Goal: Complete application form: Complete application form

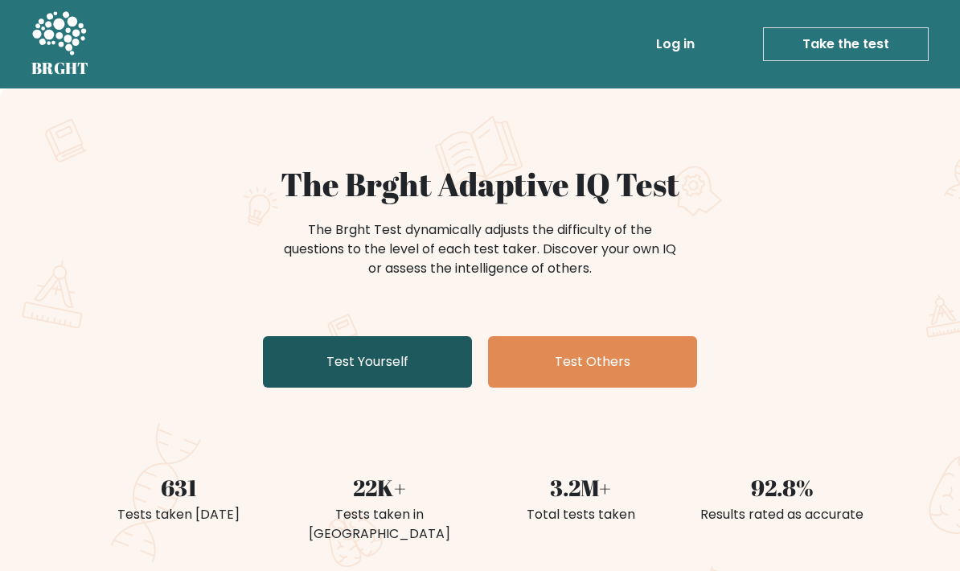
click at [285, 369] on link "Test Yourself" at bounding box center [367, 361] width 209 height 51
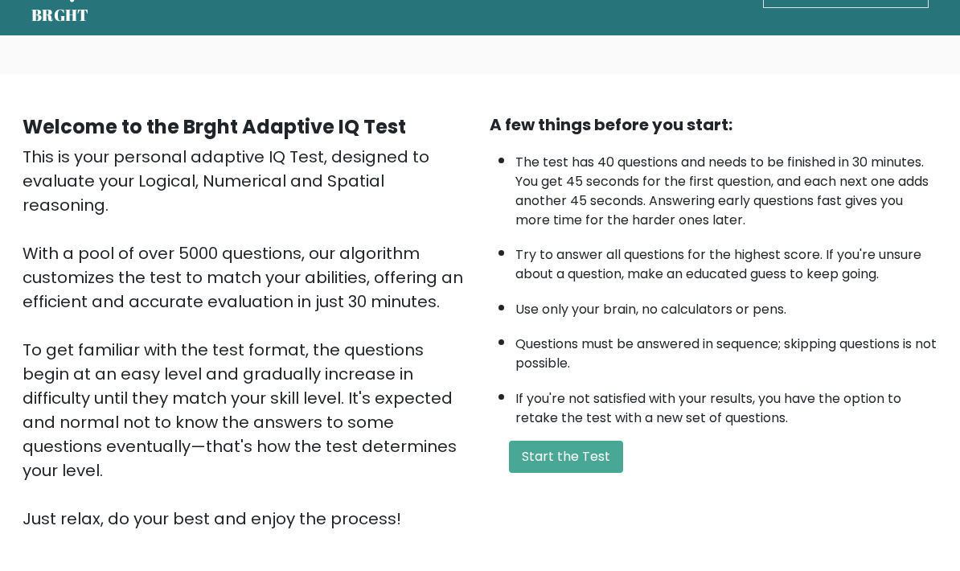
scroll to position [53, 0]
click at [612, 473] on button "Start the Test" at bounding box center [566, 456] width 114 height 32
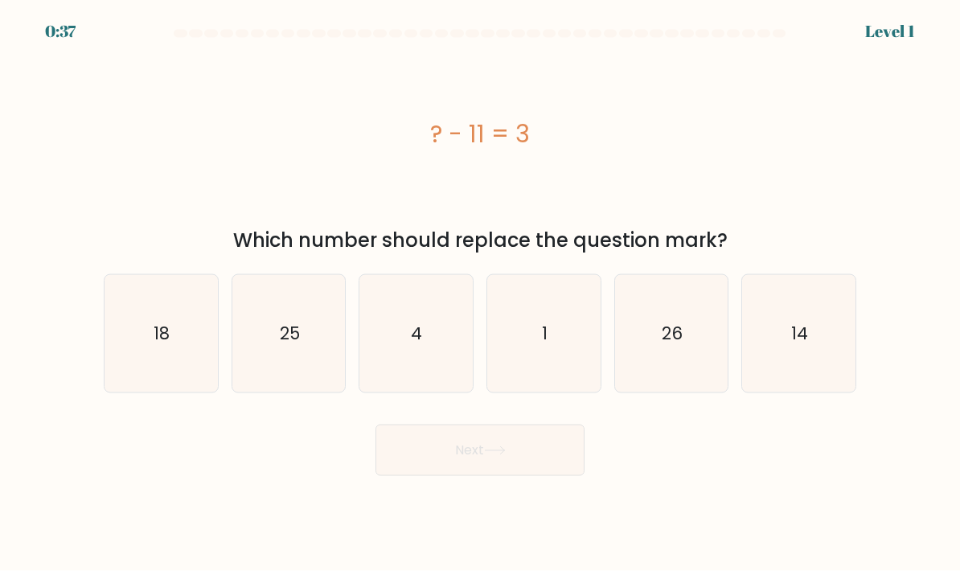
scroll to position [23, 0]
click at [816, 354] on icon "14" at bounding box center [798, 333] width 113 height 113
click at [481, 293] on input "f. 14" at bounding box center [480, 289] width 1 height 8
radio input "true"
click at [560, 456] on button "Next" at bounding box center [479, 449] width 209 height 51
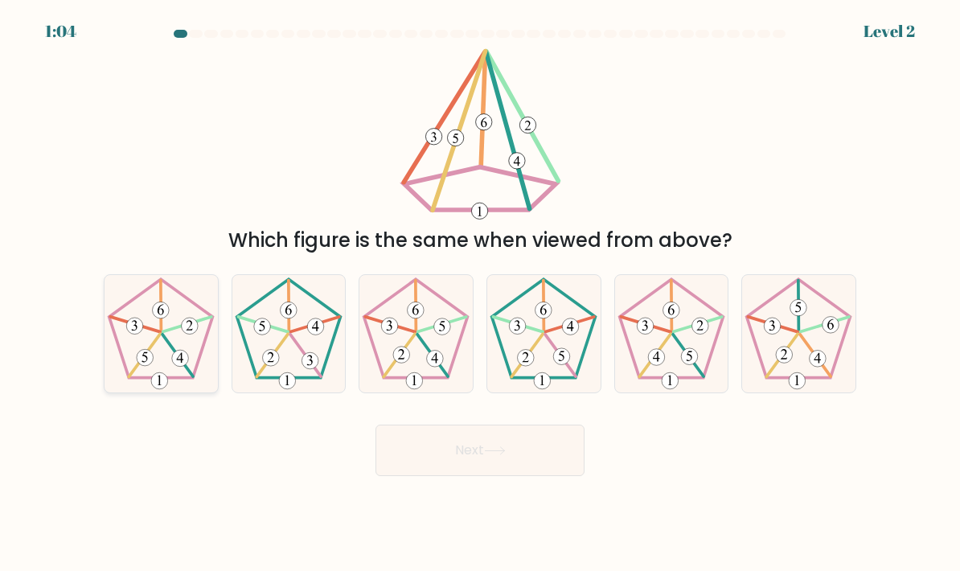
click at [134, 348] on icon at bounding box center [160, 333] width 113 height 113
click at [480, 293] on input "a." at bounding box center [480, 289] width 1 height 8
radio input "true"
click at [504, 460] on button "Next" at bounding box center [479, 449] width 209 height 51
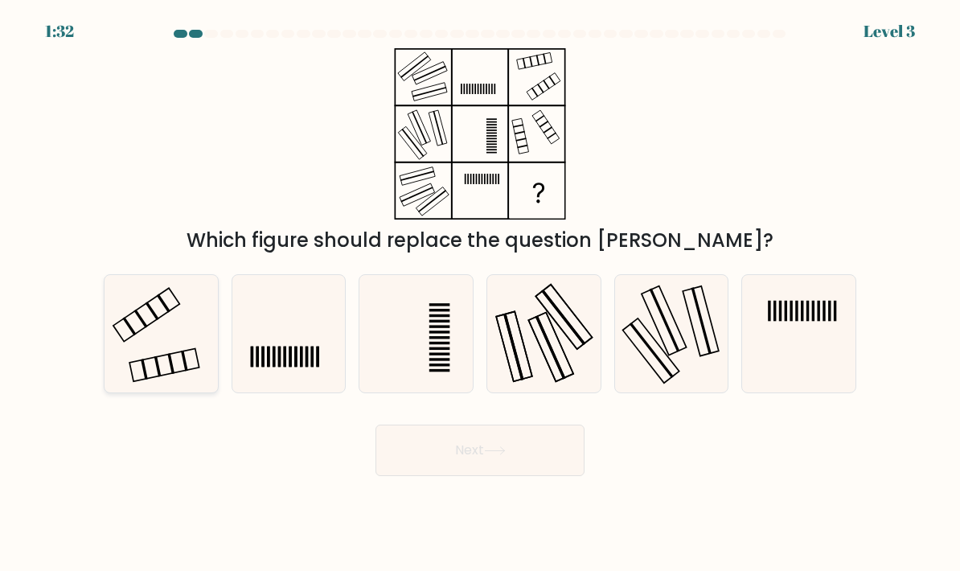
click at [126, 334] on icon at bounding box center [160, 333] width 113 height 113
click at [480, 293] on input "a." at bounding box center [480, 289] width 1 height 8
radio input "true"
click at [542, 449] on button "Next" at bounding box center [479, 449] width 209 height 51
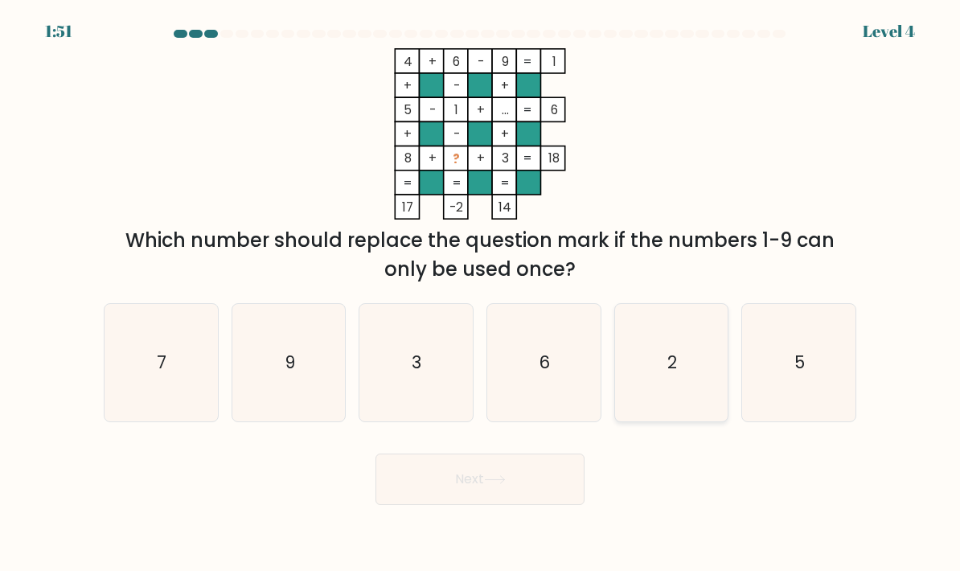
click at [683, 390] on icon "2" at bounding box center [671, 362] width 113 height 113
click at [481, 293] on input "e. 2" at bounding box center [480, 289] width 1 height 8
radio input "true"
click at [551, 469] on button "Next" at bounding box center [479, 478] width 209 height 51
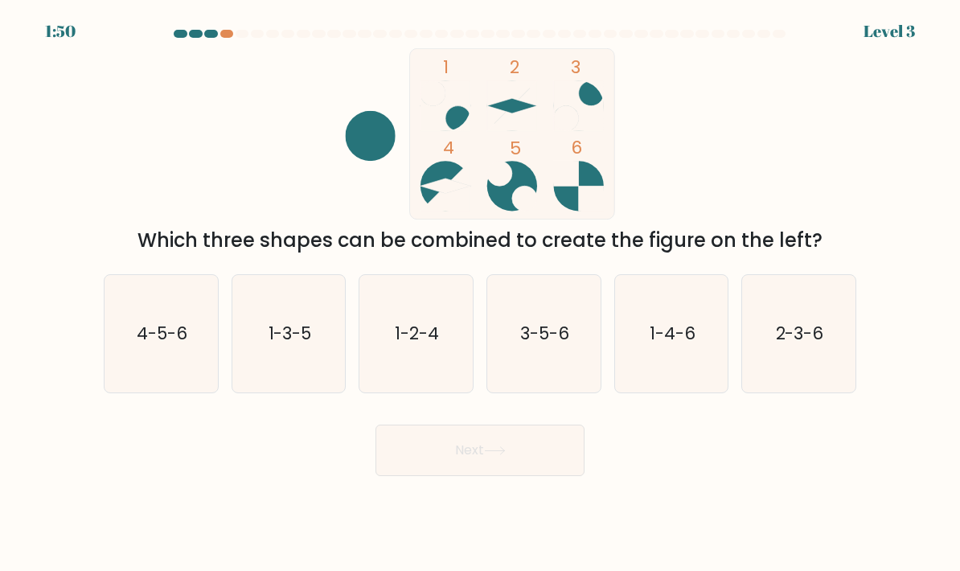
scroll to position [0, 0]
click at [258, 373] on icon "1-3-5" at bounding box center [288, 333] width 113 height 113
click at [480, 293] on input "b. 1-3-5" at bounding box center [480, 289] width 1 height 8
radio input "true"
click at [546, 476] on button "Next" at bounding box center [479, 449] width 209 height 51
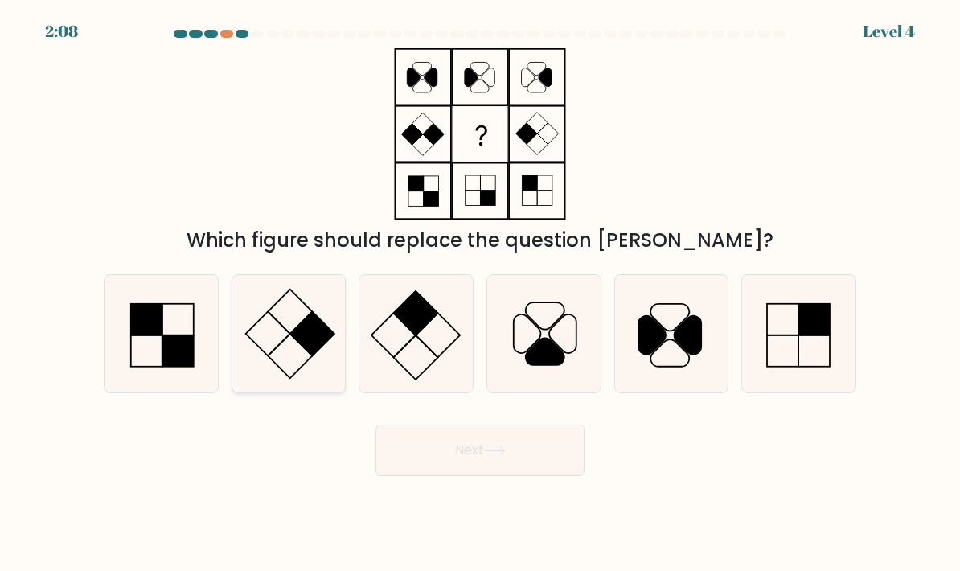
click at [262, 383] on icon at bounding box center [288, 333] width 113 height 113
click at [480, 293] on input "b." at bounding box center [480, 289] width 1 height 8
radio input "true"
click at [548, 471] on button "Next" at bounding box center [479, 449] width 209 height 51
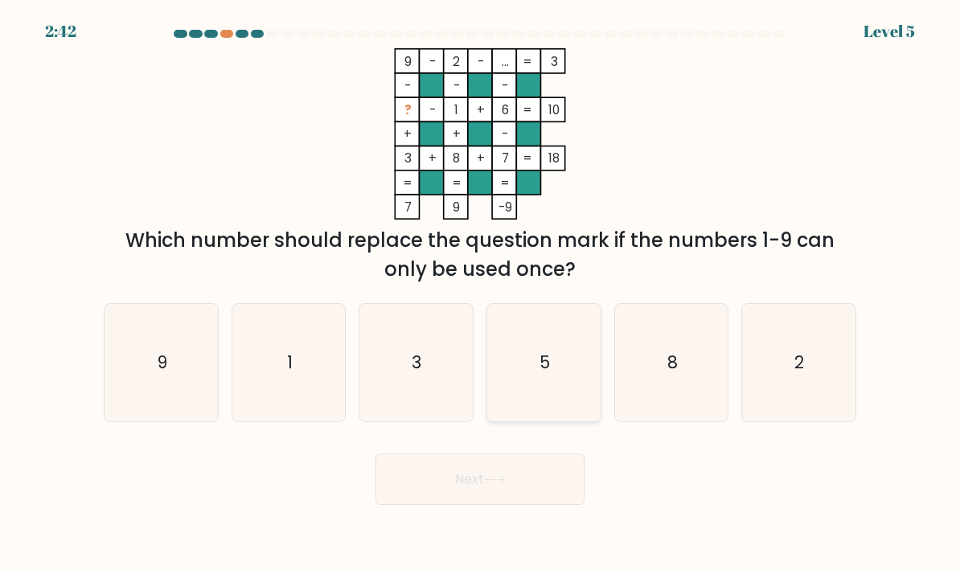
click at [561, 403] on icon "5" at bounding box center [543, 362] width 113 height 113
click at [481, 293] on input "d. 5" at bounding box center [480, 289] width 1 height 8
radio input "true"
click at [541, 502] on button "Next" at bounding box center [479, 478] width 209 height 51
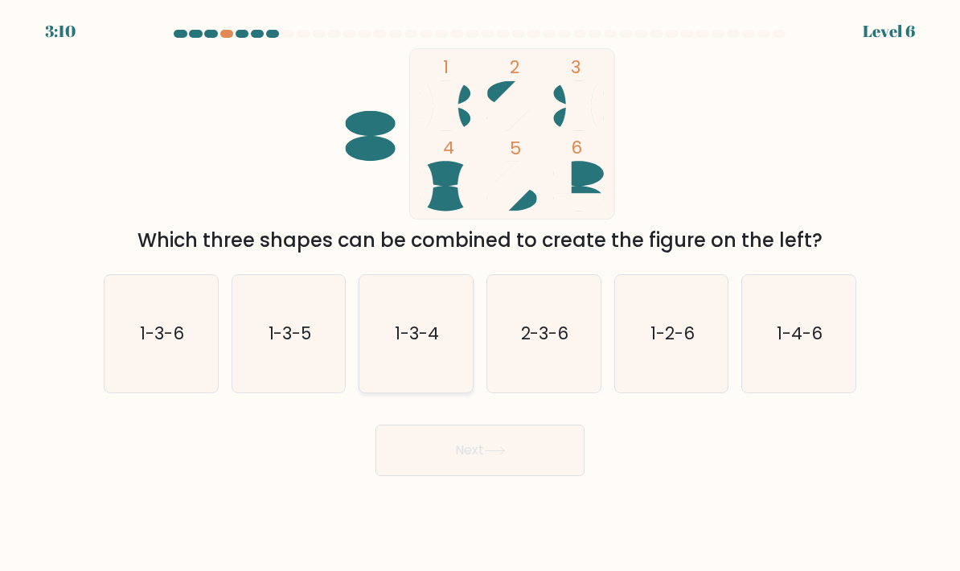
click at [453, 387] on icon "1-3-4" at bounding box center [415, 333] width 113 height 113
click at [480, 293] on input "c. 1-3-4" at bounding box center [480, 289] width 1 height 8
radio input "true"
click at [510, 476] on button "Next" at bounding box center [479, 449] width 209 height 51
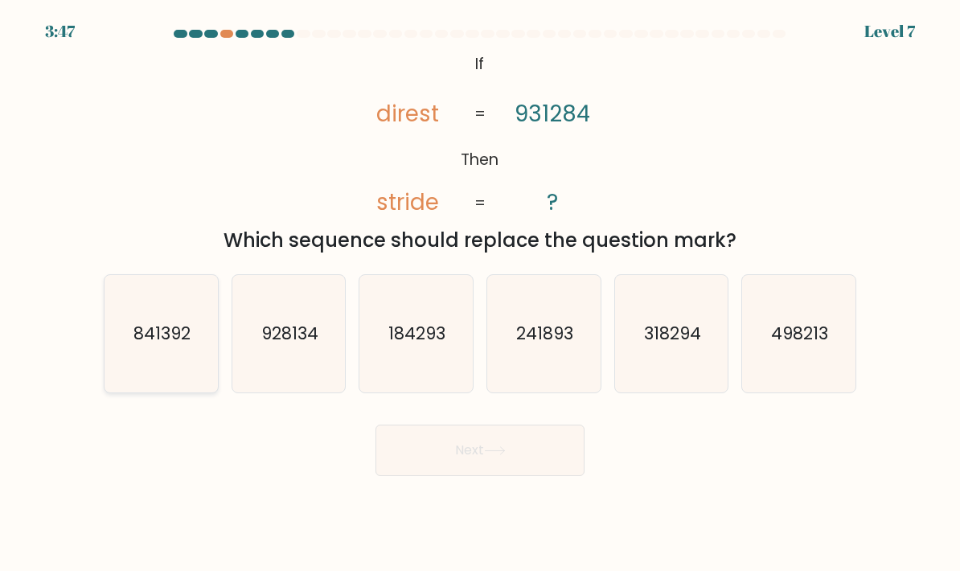
click at [123, 362] on icon "841392" at bounding box center [160, 333] width 113 height 113
click at [480, 293] on input "a. 841392" at bounding box center [480, 289] width 1 height 8
radio input "true"
click at [536, 476] on button "Next" at bounding box center [479, 449] width 209 height 51
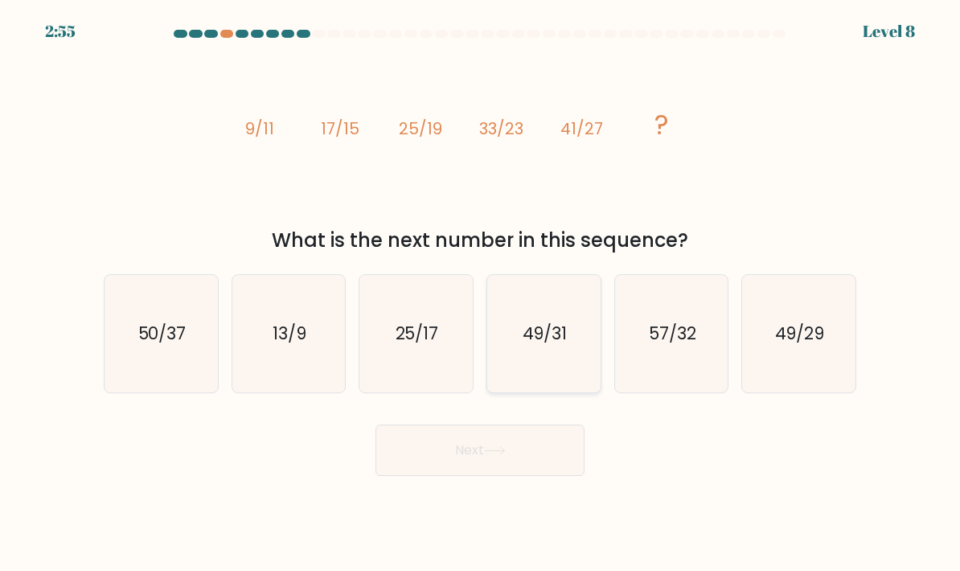
click at [563, 391] on icon "49/31" at bounding box center [543, 333] width 113 height 113
click at [481, 293] on input "d. 49/31" at bounding box center [480, 289] width 1 height 8
radio input "true"
click at [540, 476] on button "Next" at bounding box center [479, 449] width 209 height 51
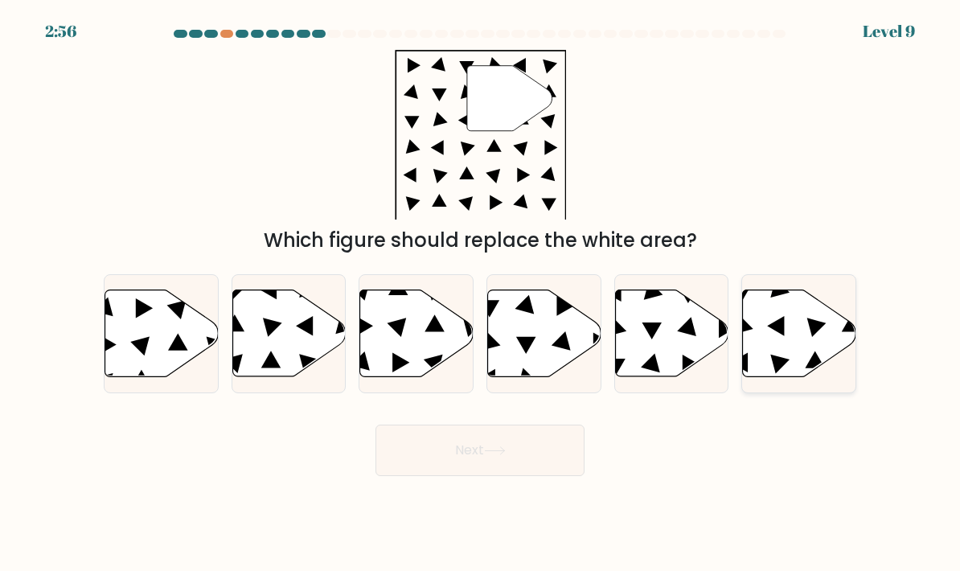
click at [809, 366] on icon at bounding box center [799, 333] width 113 height 87
click at [481, 293] on input "f." at bounding box center [480, 289] width 1 height 8
radio input "true"
click at [563, 464] on button "Next" at bounding box center [479, 449] width 209 height 51
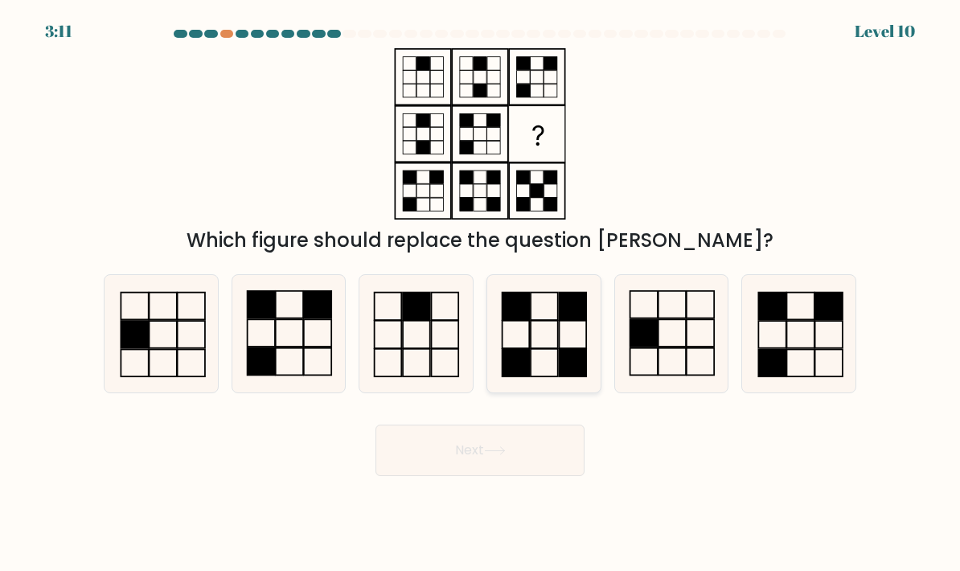
click at [563, 375] on rect at bounding box center [572, 363] width 27 height 28
click at [481, 293] on input "d." at bounding box center [480, 289] width 1 height 8
radio input "true"
click at [532, 476] on button "Next" at bounding box center [479, 449] width 209 height 51
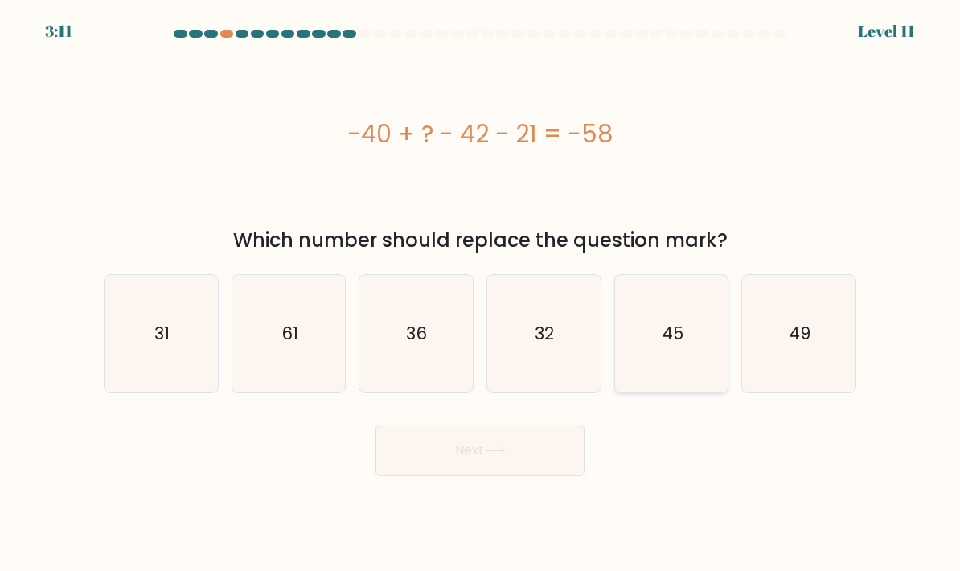
click at [692, 369] on icon "45" at bounding box center [671, 333] width 113 height 113
click at [481, 293] on input "e. 45" at bounding box center [480, 289] width 1 height 8
radio input "true"
click at [571, 472] on button "Next" at bounding box center [479, 449] width 209 height 51
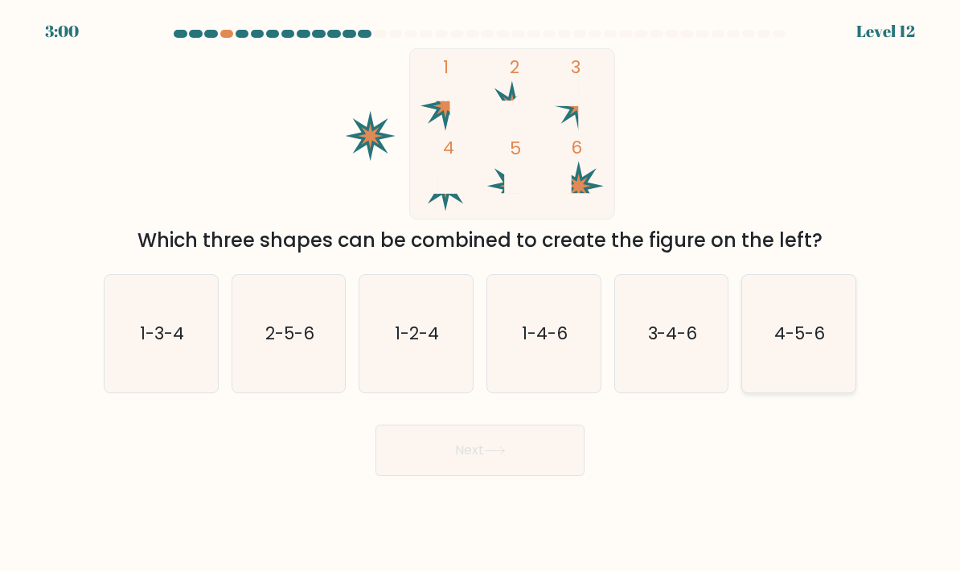
click at [831, 391] on icon "4-5-6" at bounding box center [798, 333] width 113 height 113
click at [481, 293] on input "f. 4-5-6" at bounding box center [480, 289] width 1 height 8
radio input "true"
click at [557, 465] on button "Next" at bounding box center [479, 449] width 209 height 51
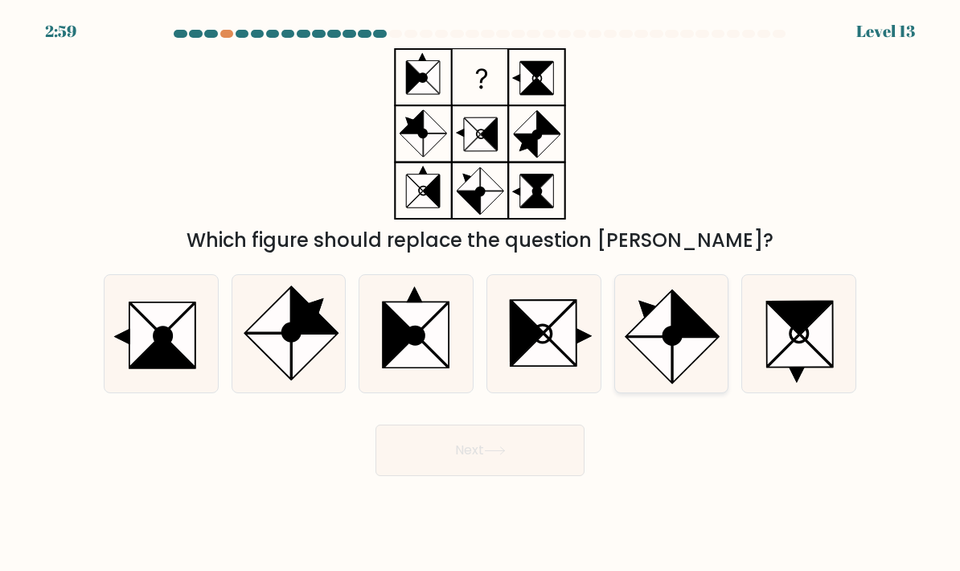
click at [691, 391] on icon at bounding box center [671, 333] width 113 height 113
click at [481, 293] on input "e." at bounding box center [480, 289] width 1 height 8
radio input "true"
click at [536, 466] on button "Next" at bounding box center [479, 449] width 209 height 51
